Goal: Task Accomplishment & Management: Complete application form

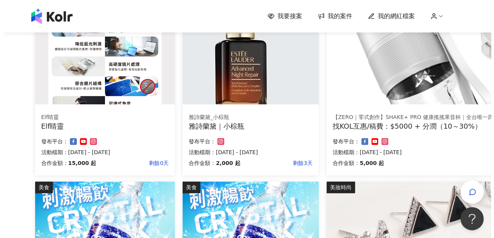
scroll to position [77, 0]
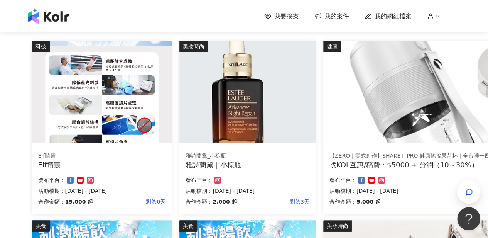
click at [124, 104] on img at bounding box center [102, 92] width 140 height 102
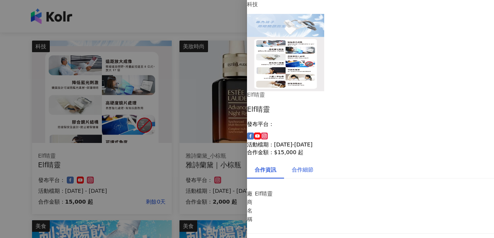
click at [309, 165] on div "合作細節" at bounding box center [303, 169] width 22 height 8
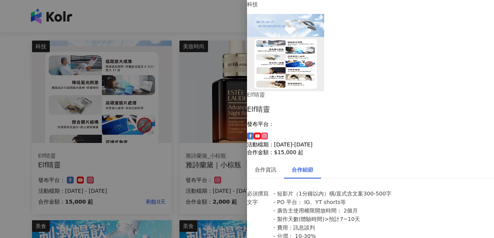
click at [44, 102] on div at bounding box center [247, 119] width 494 height 238
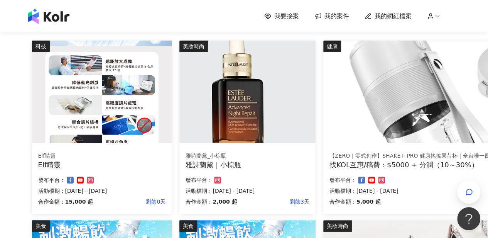
click at [226, 98] on img at bounding box center [248, 92] width 136 height 102
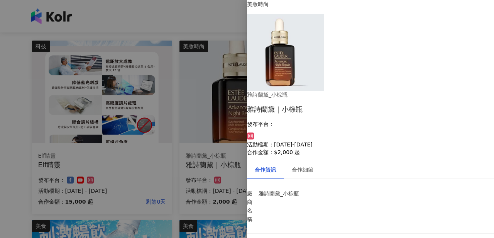
scroll to position [56, 0]
drag, startPoint x: 307, startPoint y: 120, endPoint x: 402, endPoint y: 117, distance: 95.0
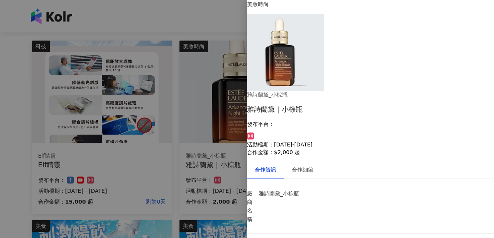
scroll to position [0, 0]
click at [319, 161] on div "合作細節" at bounding box center [302, 170] width 37 height 18
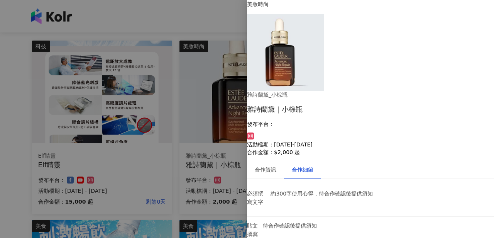
scroll to position [24, 0]
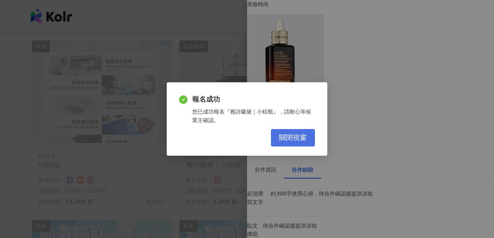
click at [310, 137] on button "關閉視窗" at bounding box center [293, 137] width 44 height 17
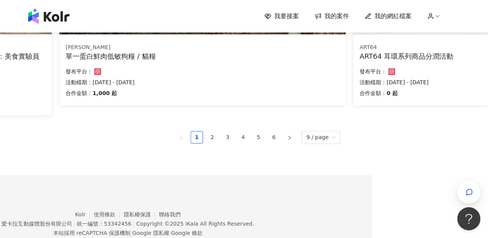
scroll to position [587, 116]
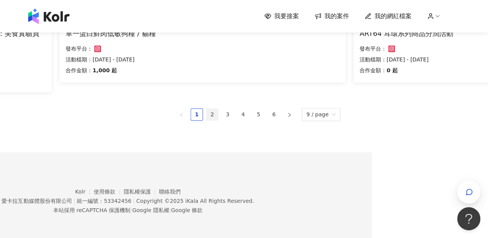
click at [216, 113] on link "2" at bounding box center [213, 114] width 12 height 12
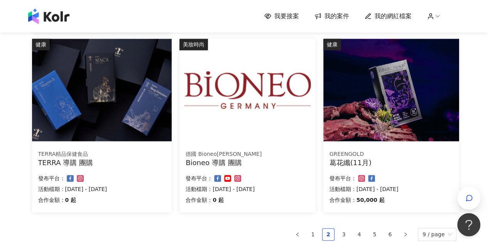
scroll to position [523, 0]
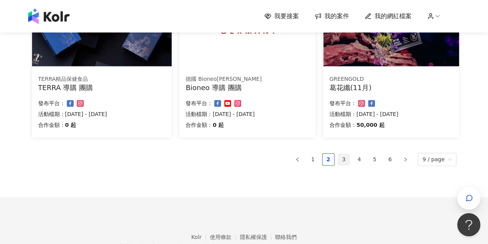
click at [350, 161] on link "3" at bounding box center [344, 159] width 12 height 12
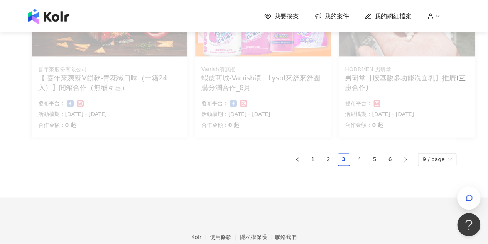
scroll to position [513, 0]
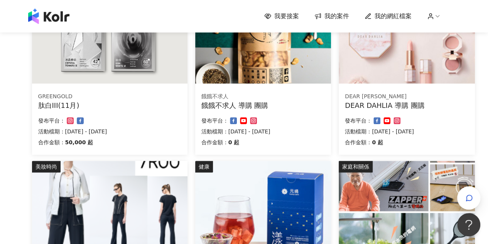
scroll to position [49, 0]
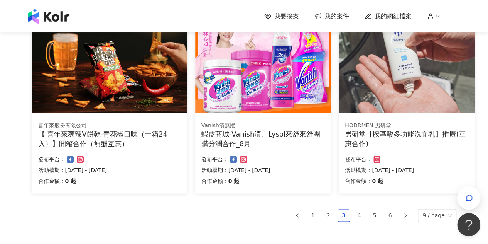
scroll to position [484, 0]
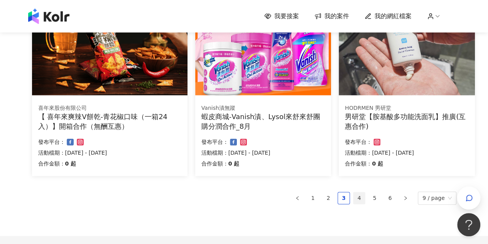
click at [360, 199] on link "4" at bounding box center [360, 198] width 12 height 12
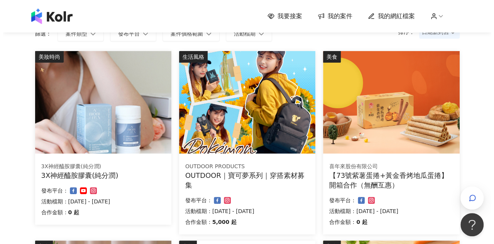
scroll to position [79, 0]
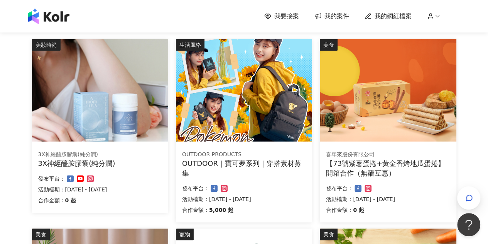
click at [268, 133] on img at bounding box center [244, 90] width 136 height 102
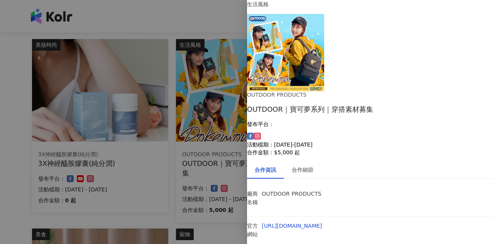
scroll to position [36, 0]
click at [313, 165] on div "合作細節" at bounding box center [303, 169] width 22 height 8
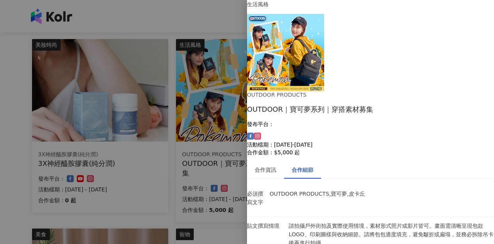
scroll to position [322, 0]
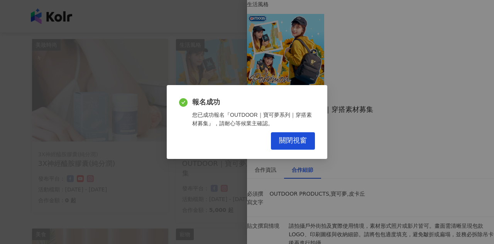
click at [302, 150] on div "報名成功 您已成功報名『OUTDOOR｜寶可夢系列｜穿搭素材募集』，請耐心等候業主確認。 關閉視窗" at bounding box center [247, 121] width 161 height 73
click at [295, 138] on span "關閉視窗" at bounding box center [293, 140] width 28 height 8
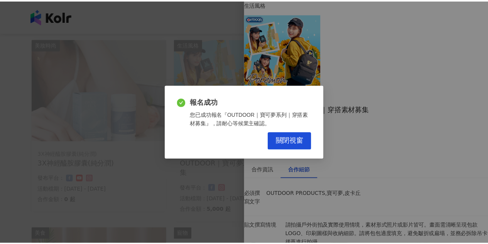
scroll to position [0, 0]
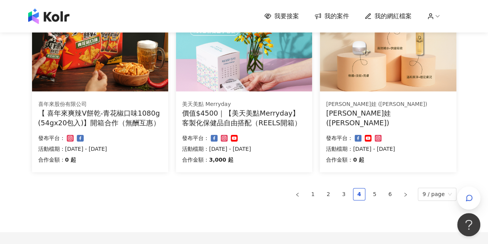
scroll to position [542, 0]
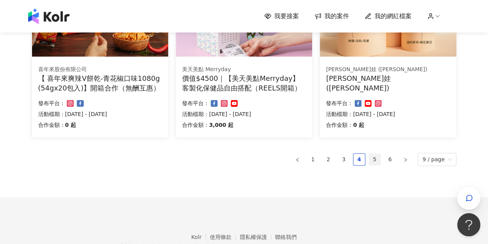
click at [379, 162] on link "5" at bounding box center [375, 159] width 12 height 12
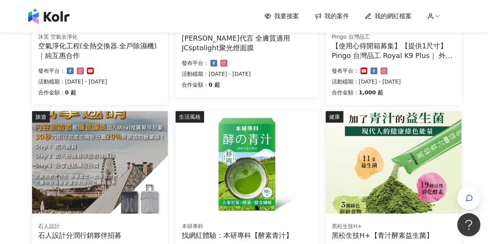
scroll to position [503, 0]
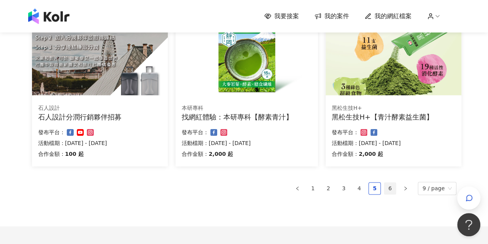
click at [395, 190] on link "6" at bounding box center [391, 188] width 12 height 12
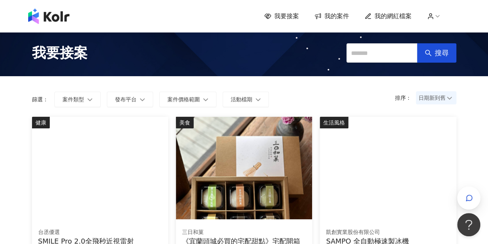
scroll to position [0, 0]
